Goal: Information Seeking & Learning: Learn about a topic

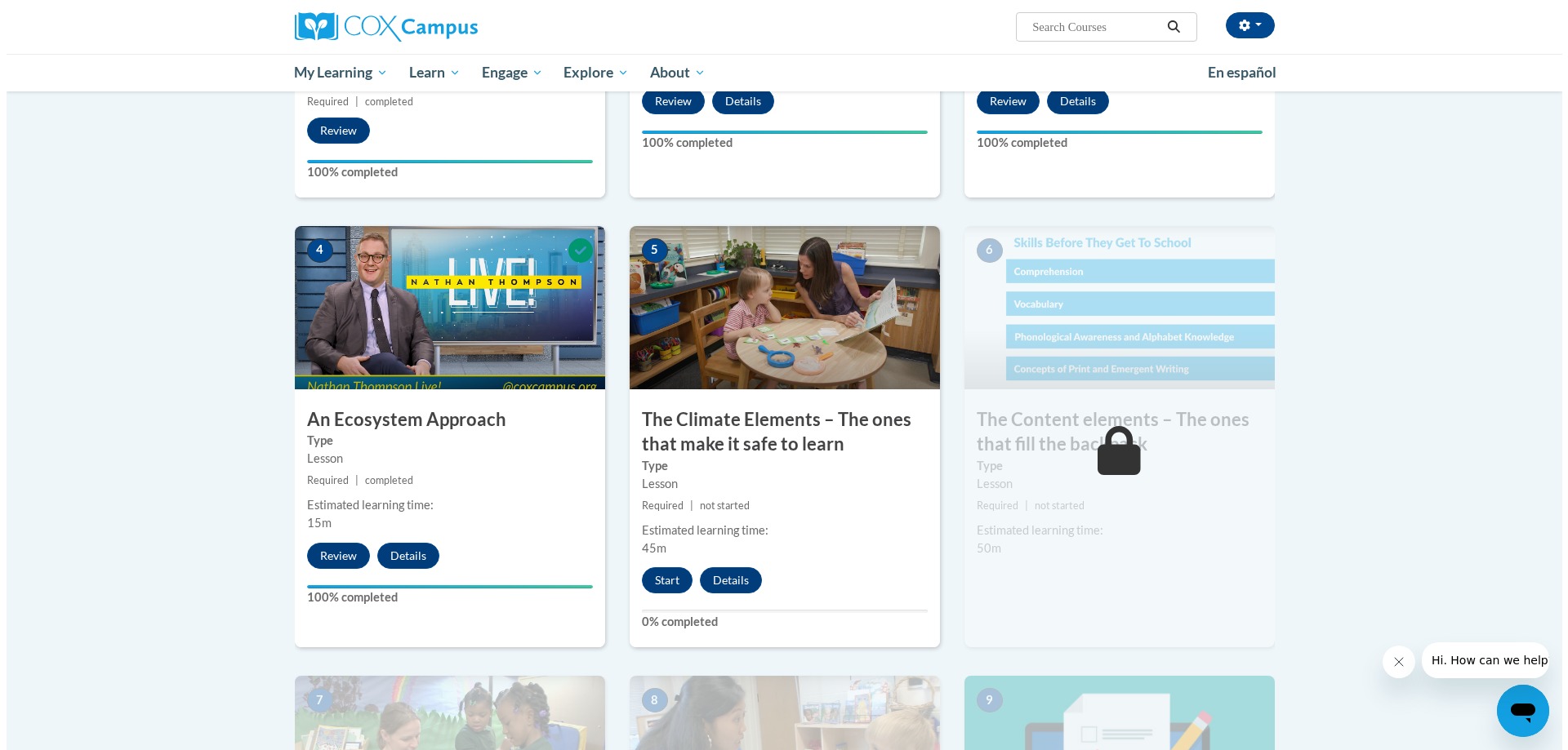
scroll to position [653, 0]
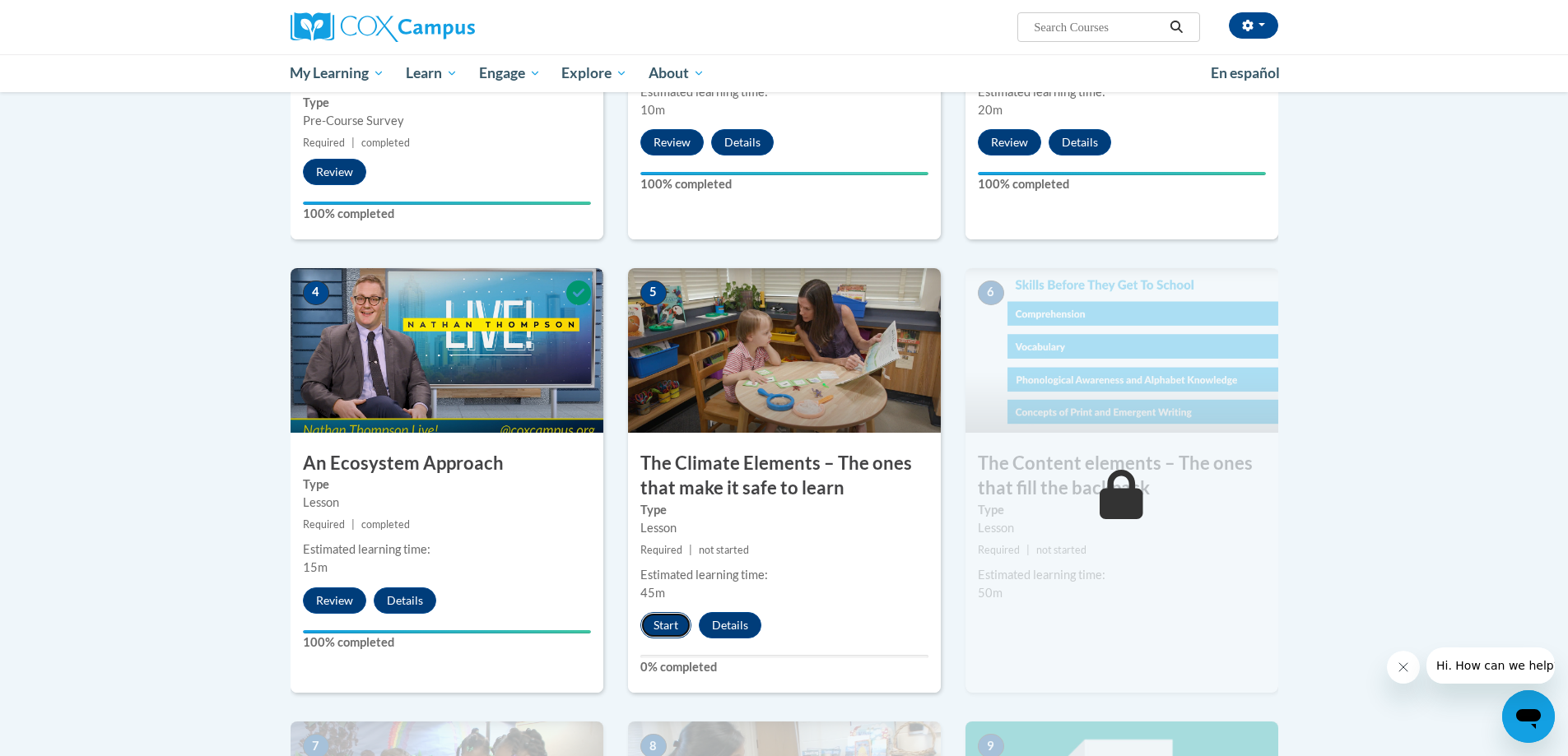
click at [669, 625] on button "Start" at bounding box center [665, 625] width 51 height 26
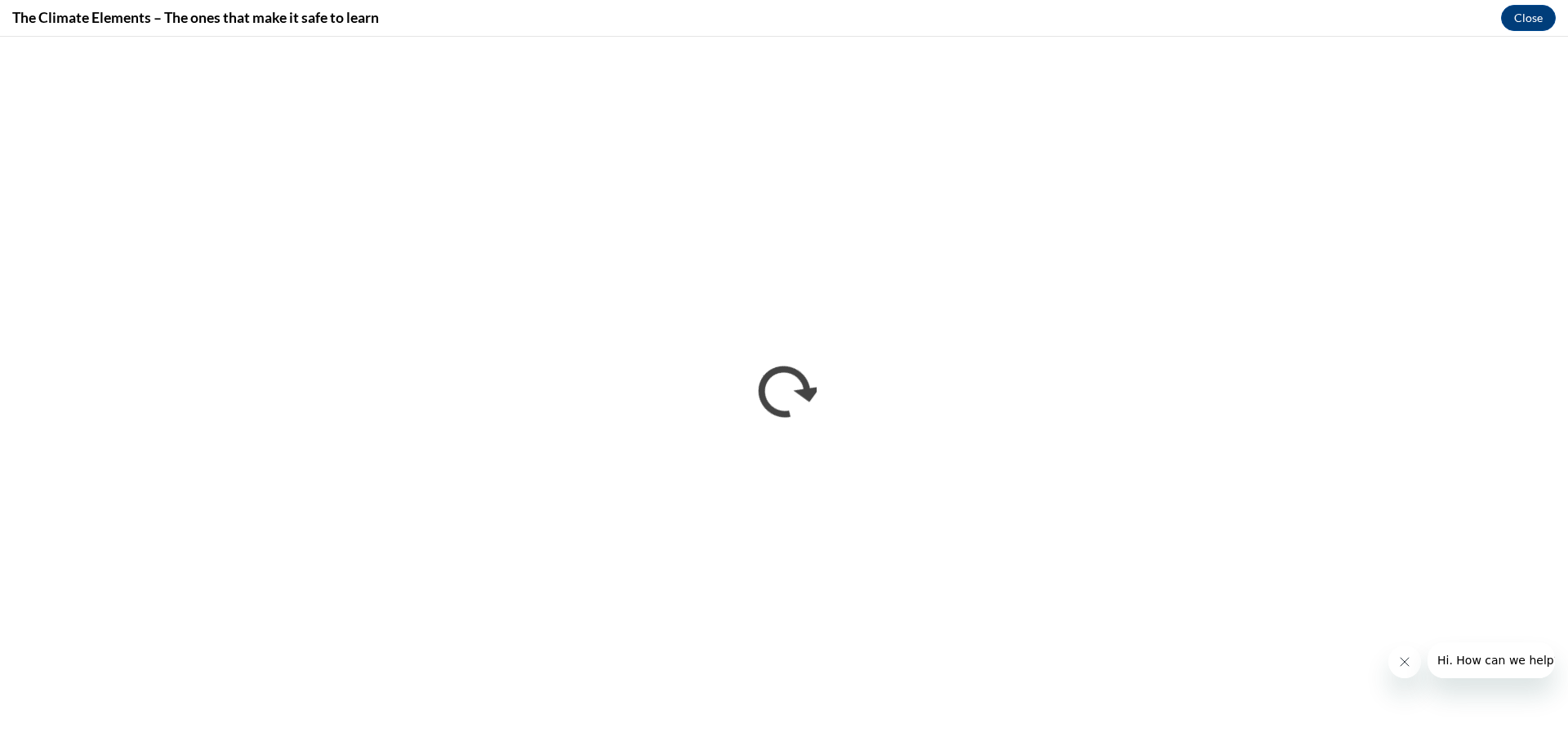
scroll to position [0, 0]
